Goal: Navigation & Orientation: Understand site structure

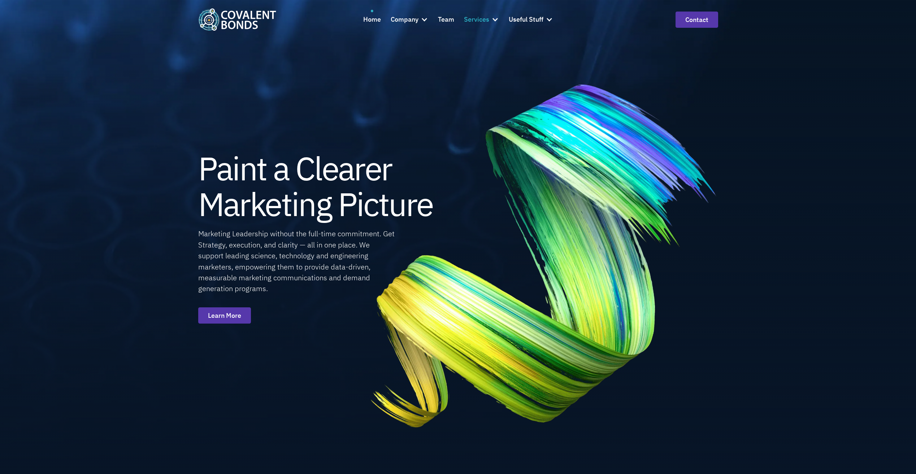
click at [481, 21] on div "Services" at bounding box center [476, 19] width 25 height 10
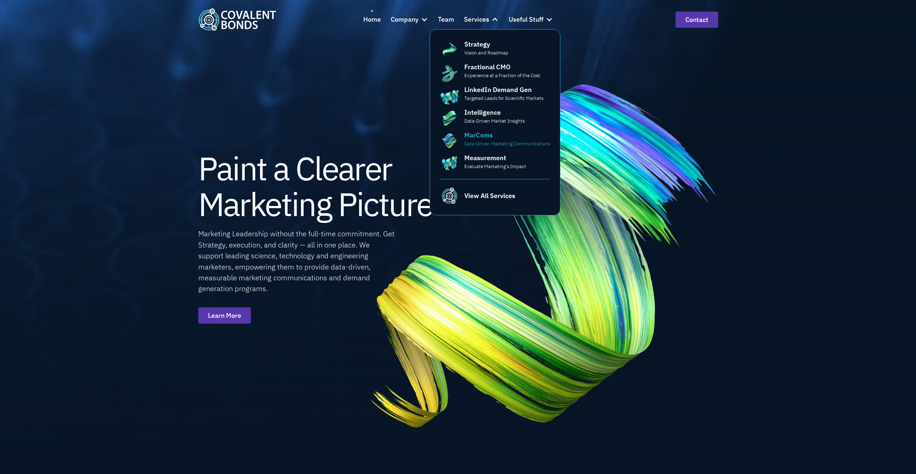
click at [515, 140] on div "MarComs Data-Driven Marketing Communications" at bounding box center [507, 138] width 86 height 17
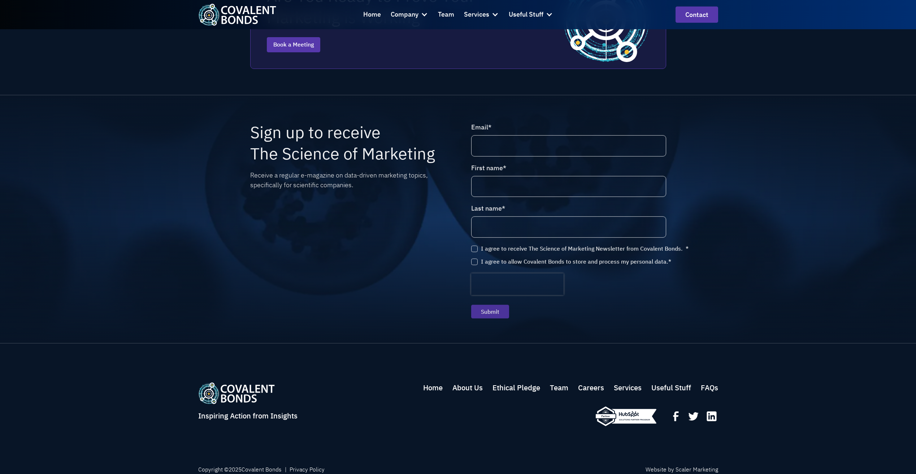
scroll to position [1353, 0]
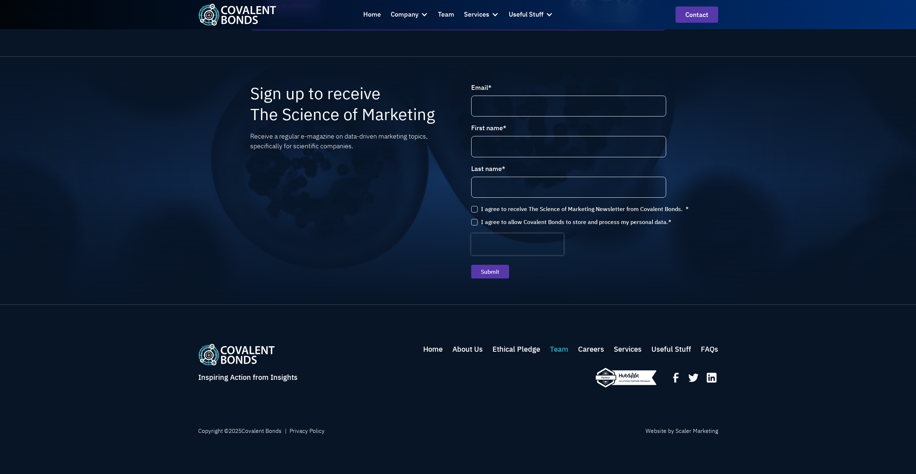
click at [553, 348] on link "Team" at bounding box center [559, 349] width 18 height 11
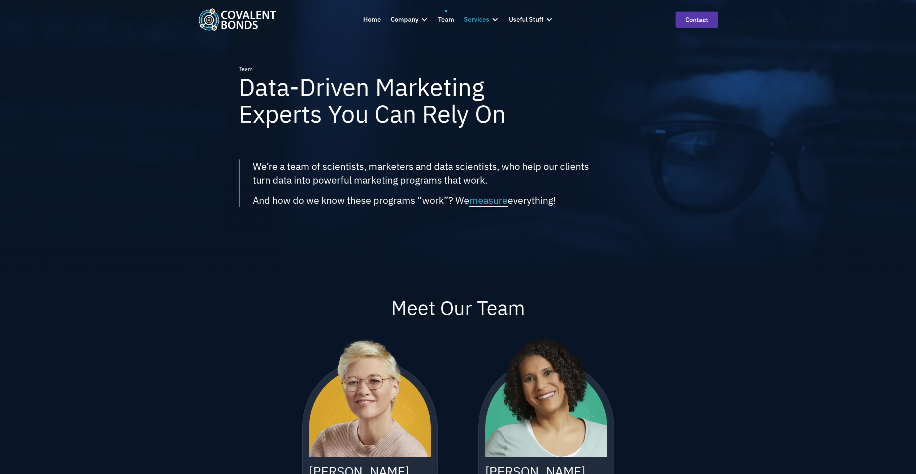
click at [480, 18] on div "Services" at bounding box center [476, 19] width 25 height 10
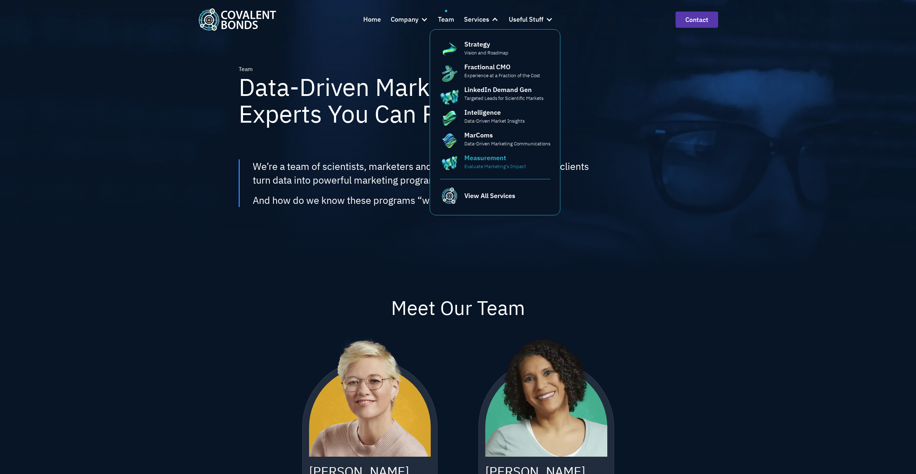
click at [492, 161] on div "Measurement" at bounding box center [485, 158] width 42 height 10
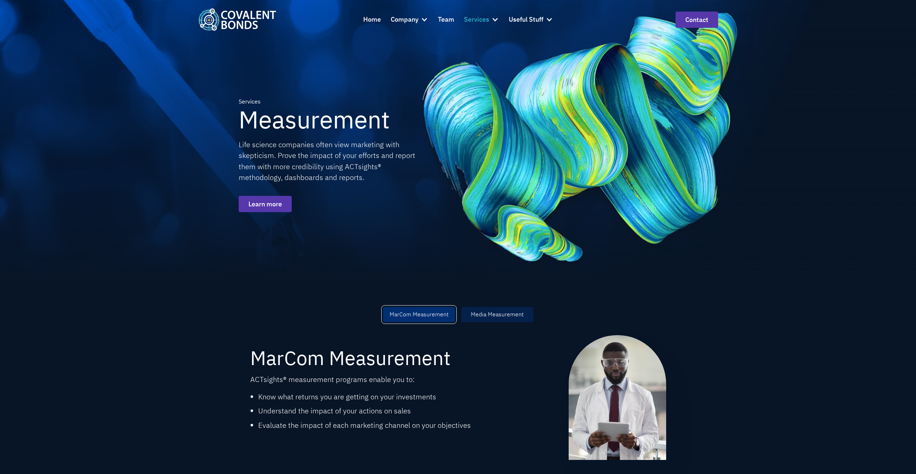
click at [477, 19] on div "Services" at bounding box center [476, 19] width 25 height 10
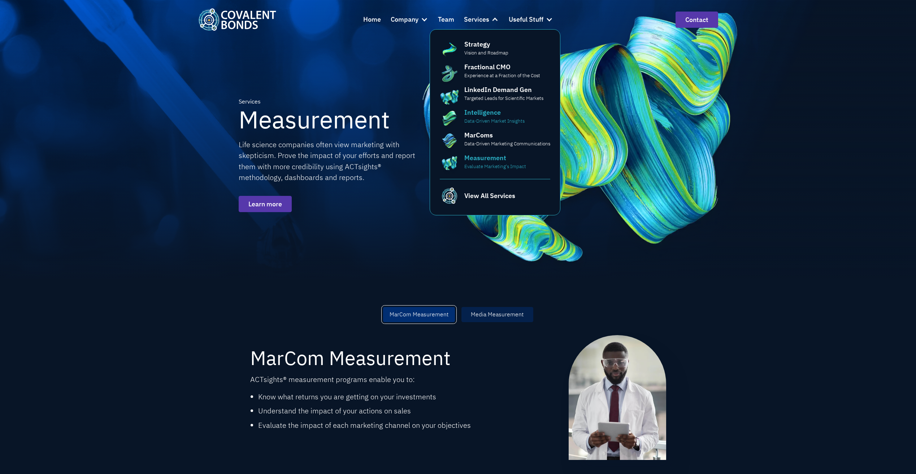
click at [494, 114] on div "Intelligence" at bounding box center [482, 113] width 36 height 10
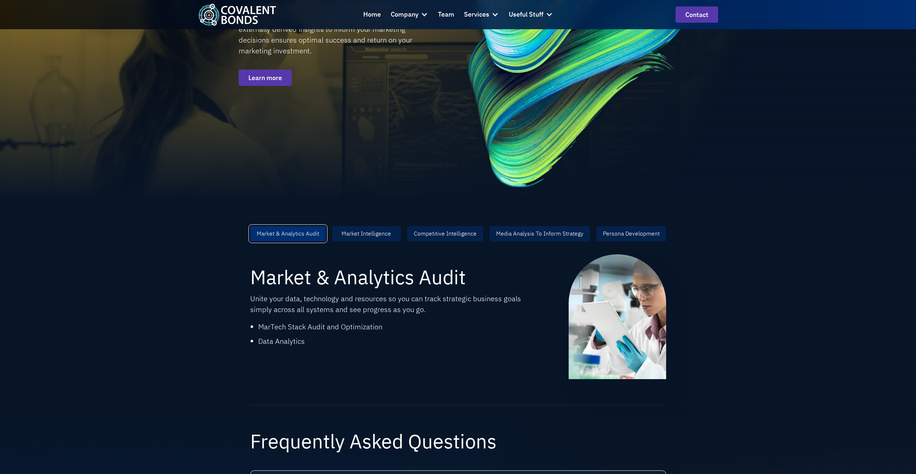
scroll to position [36, 0]
